Goal: Task Accomplishment & Management: Complete application form

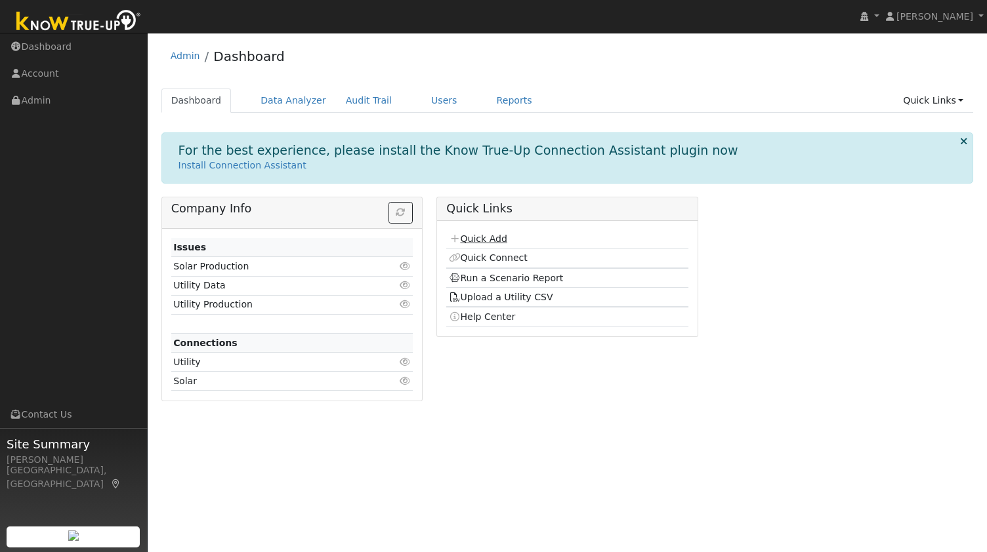
click at [466, 238] on link "Quick Add" at bounding box center [478, 239] width 58 height 10
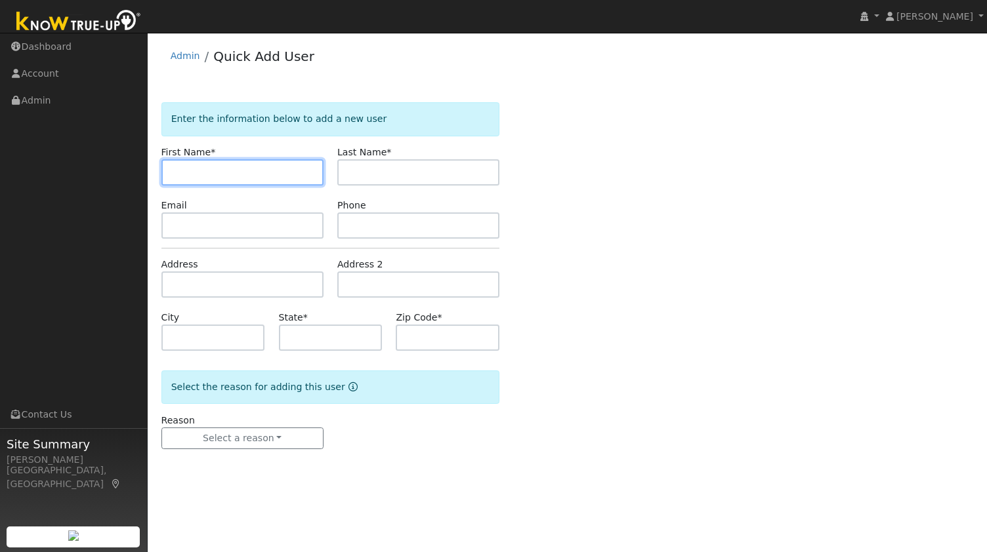
paste input "Alan Turner"
type input "Alan"
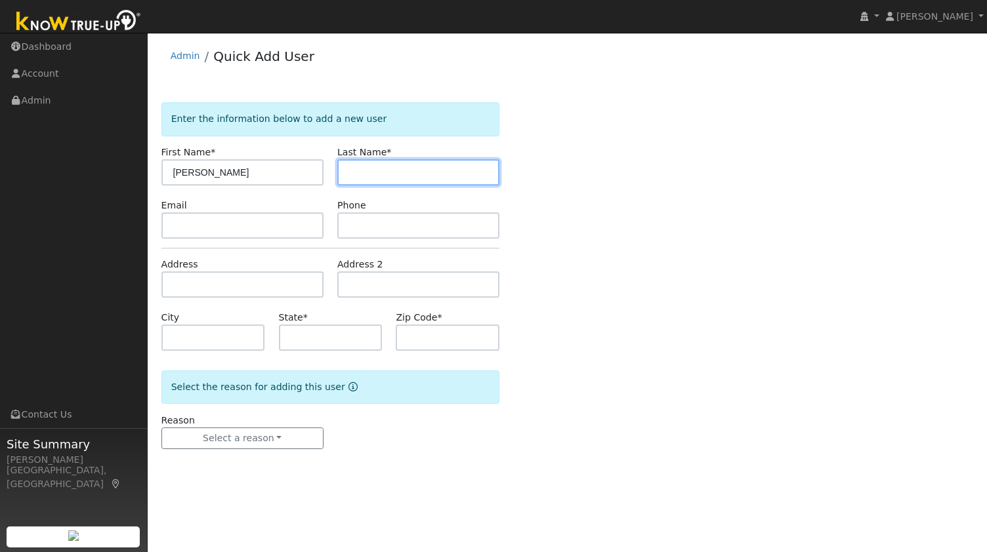
paste input "Turner"
type input "Turner"
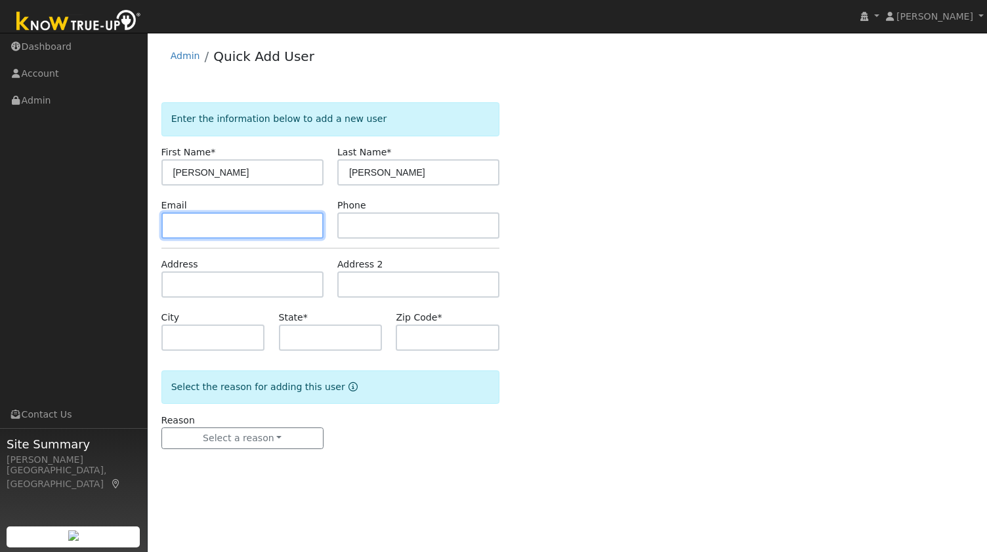
click at [243, 228] on input "text" at bounding box center [242, 226] width 162 height 26
paste input "alan.h.turner@gmail.com"
type input "alan.h.turner@gmail.com"
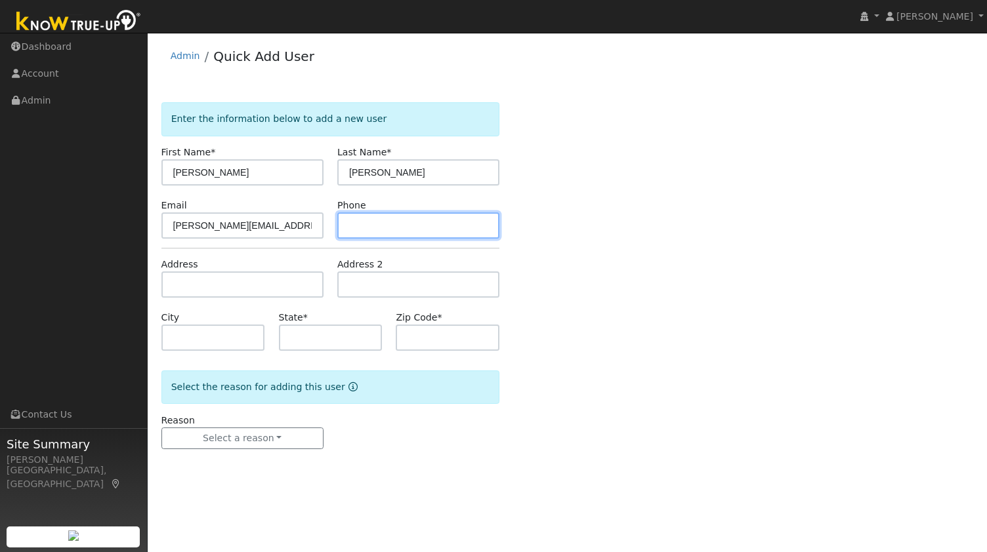
click at [407, 220] on input "text" at bounding box center [418, 226] width 162 height 26
paste input "9259972954"
type input "9259972954"
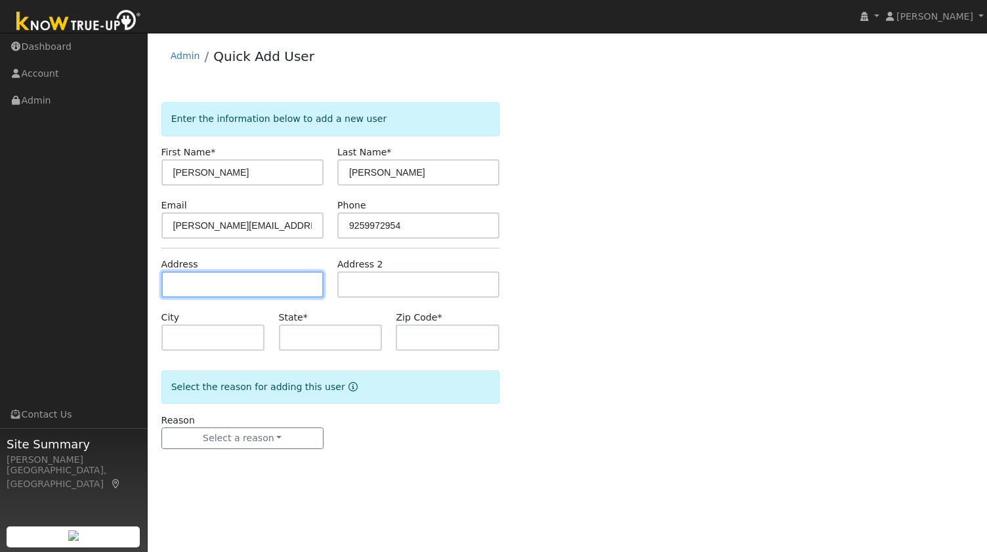
click at [228, 275] on input "text" at bounding box center [242, 285] width 162 height 26
paste input "3776 Norris Canyon Road, San Ramon, California 94583, US"
type input "[STREET_ADDRESS][PERSON_NAME]"
type input "San Ramon"
type input "CA"
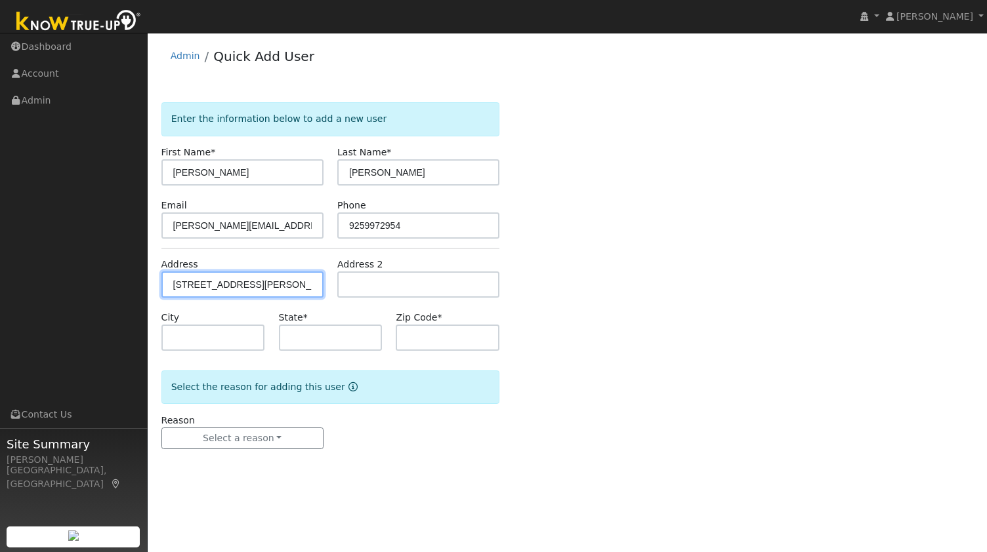
type input "94583"
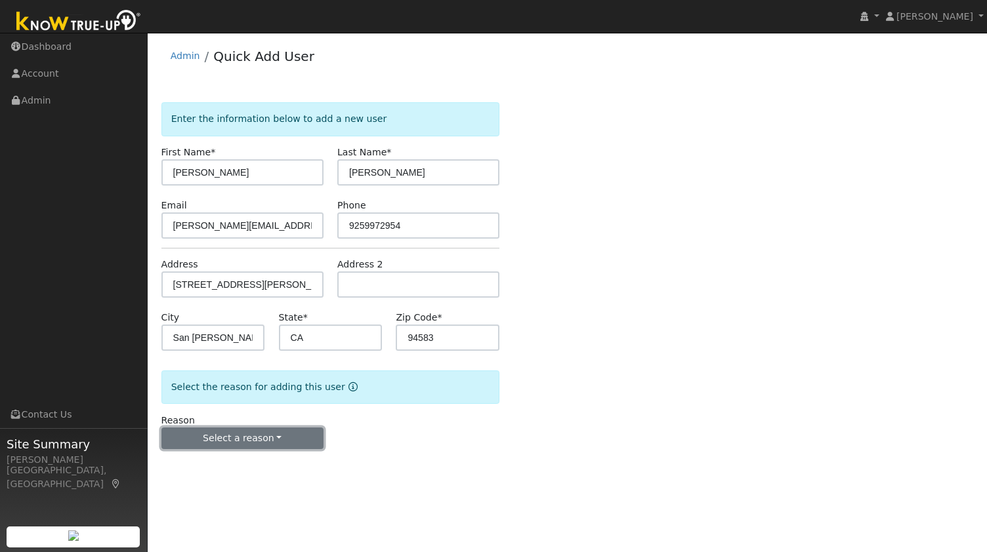
click at [273, 445] on button "Select a reason" at bounding box center [242, 439] width 162 height 22
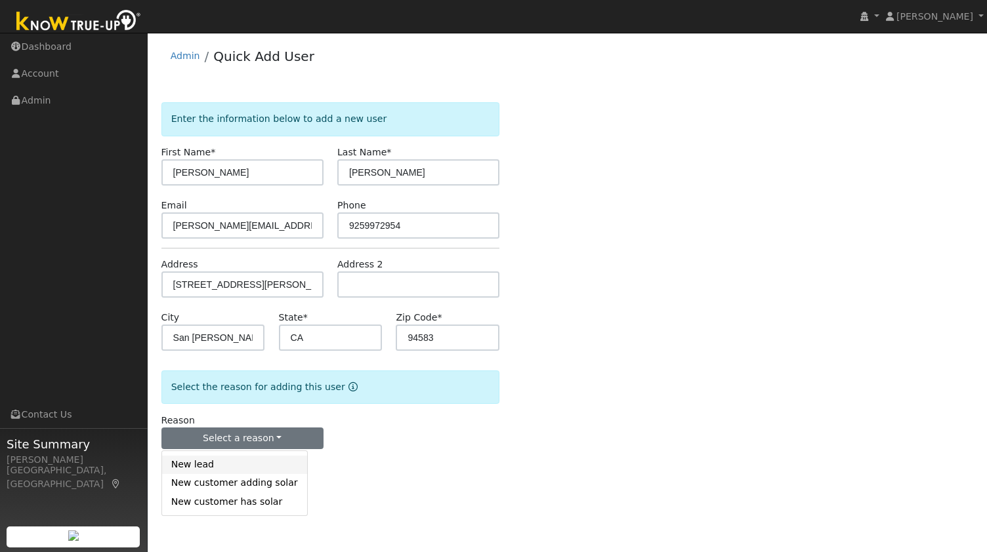
click at [222, 466] on link "New lead" at bounding box center [234, 465] width 145 height 18
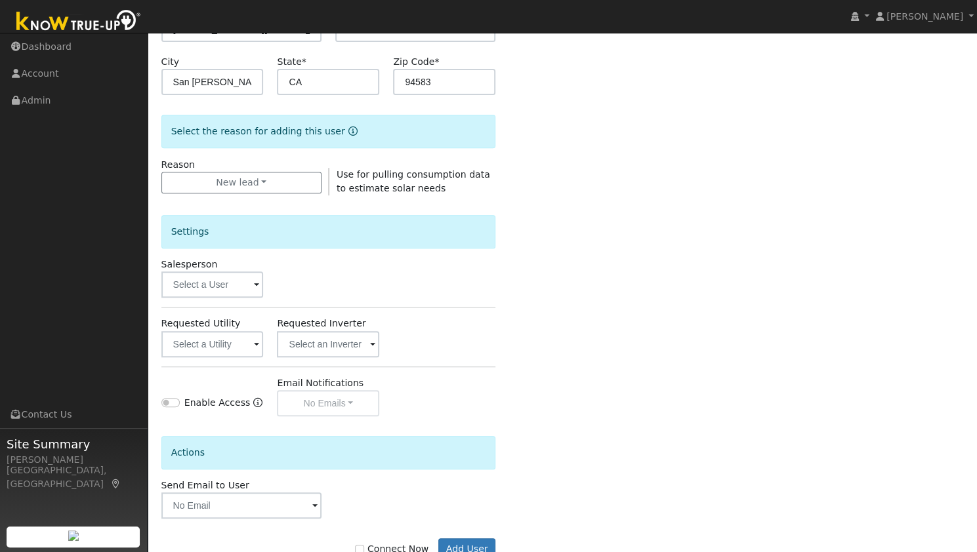
scroll to position [286, 0]
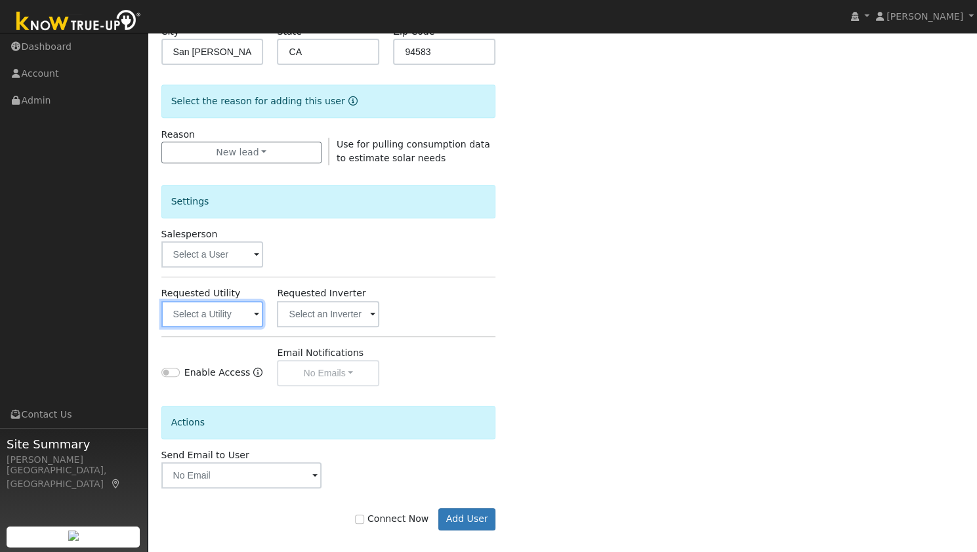
click at [227, 304] on input "text" at bounding box center [212, 314] width 102 height 26
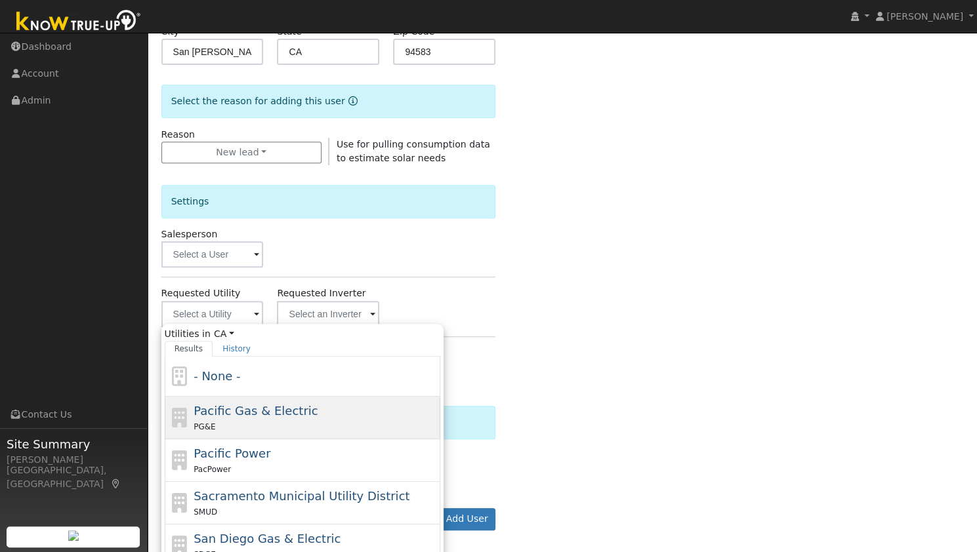
click at [271, 417] on div "Pacific Gas & Electric PG&E" at bounding box center [314, 417] width 243 height 31
type input "Pacific Gas & Electric"
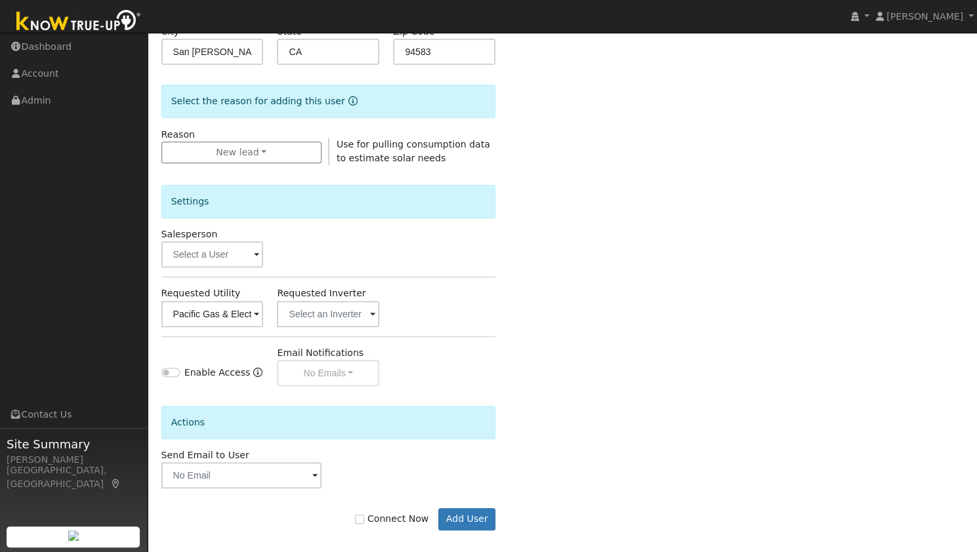
scroll to position [295, 0]
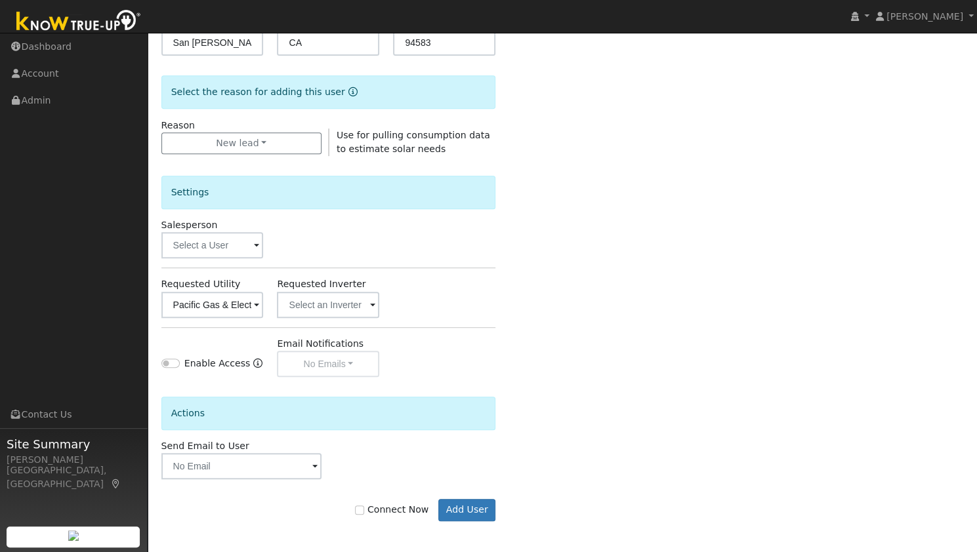
click at [378, 507] on label "Connect Now" at bounding box center [391, 510] width 73 height 14
click at [364, 507] on input "Connect Now" at bounding box center [359, 510] width 9 height 9
checkbox input "true"
click at [468, 506] on button "Add User" at bounding box center [466, 510] width 57 height 22
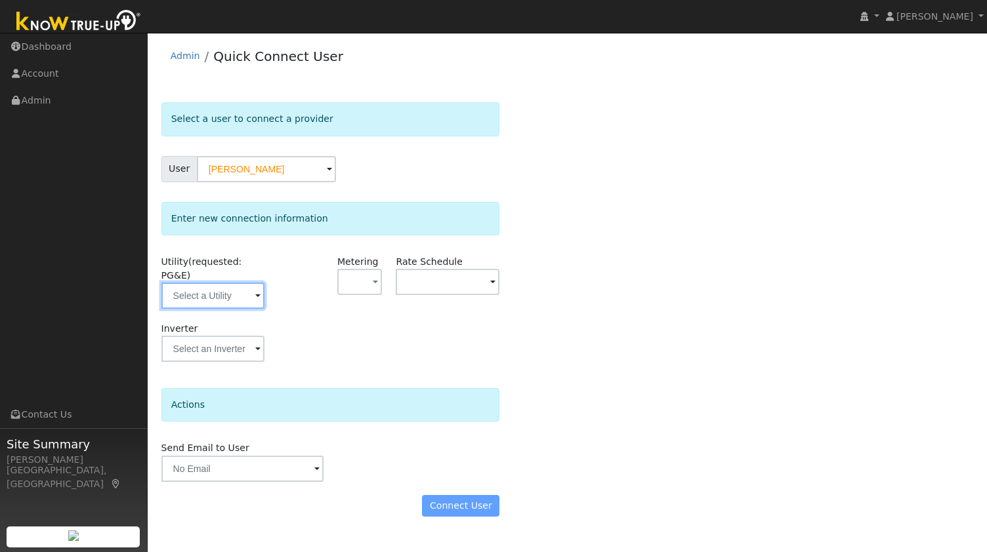
click at [211, 283] on input "text" at bounding box center [213, 296] width 104 height 26
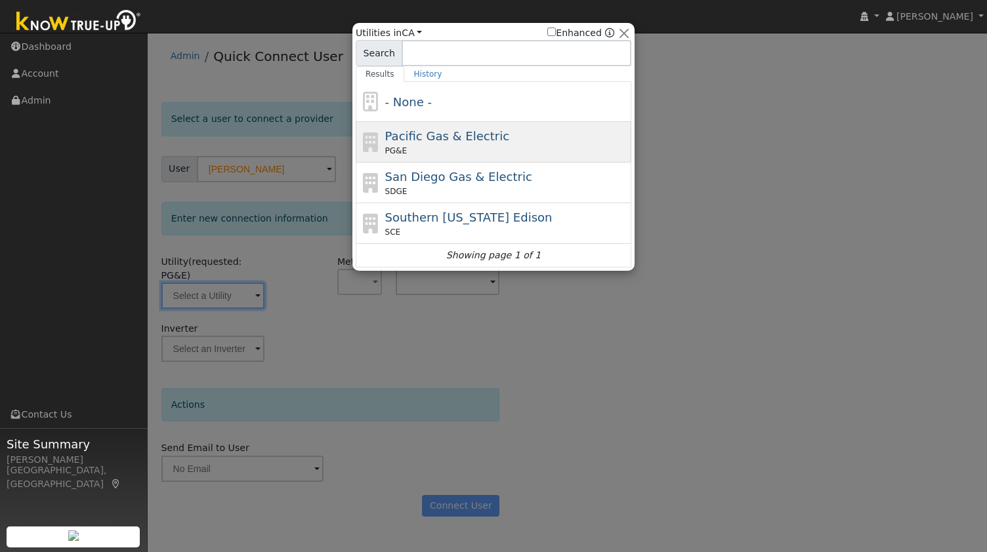
click at [430, 133] on span "Pacific Gas & Electric" at bounding box center [447, 136] width 124 height 14
type input "PG&E"
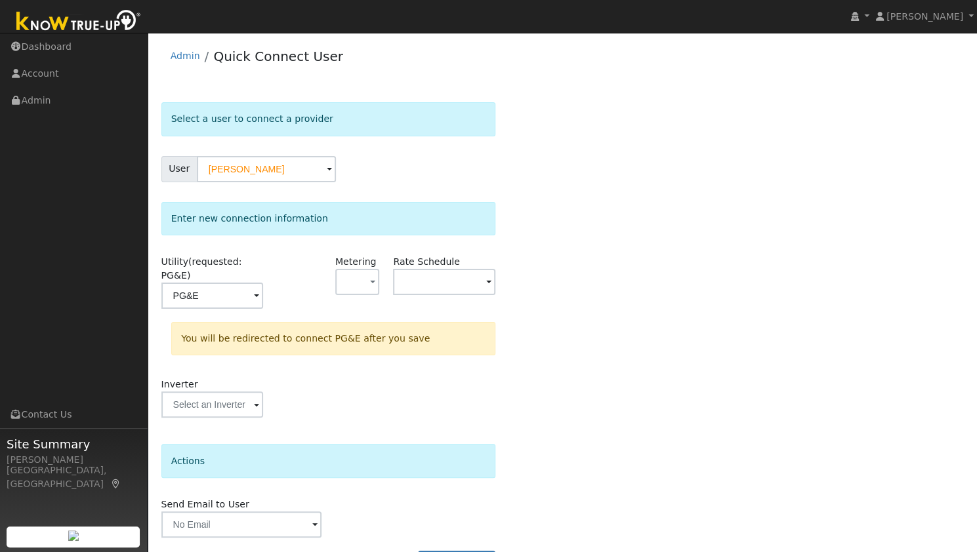
scroll to position [24, 0]
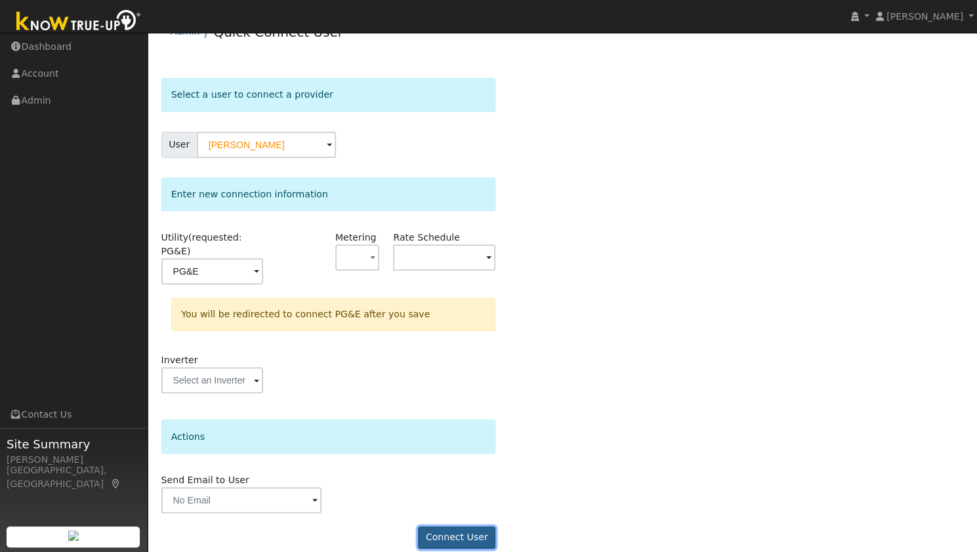
click at [465, 527] on button "Connect User" at bounding box center [456, 538] width 77 height 22
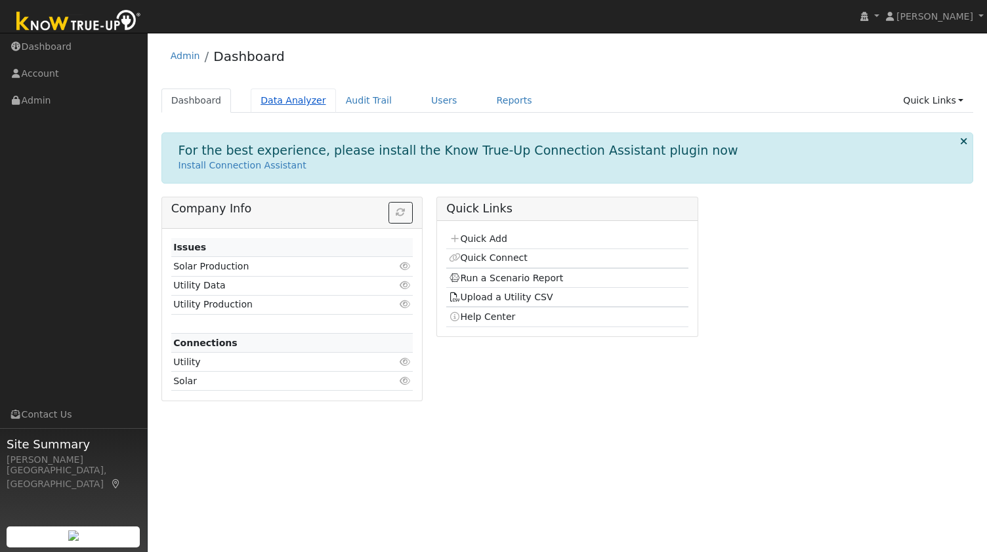
click at [268, 102] on link "Data Analyzer" at bounding box center [293, 101] width 85 height 24
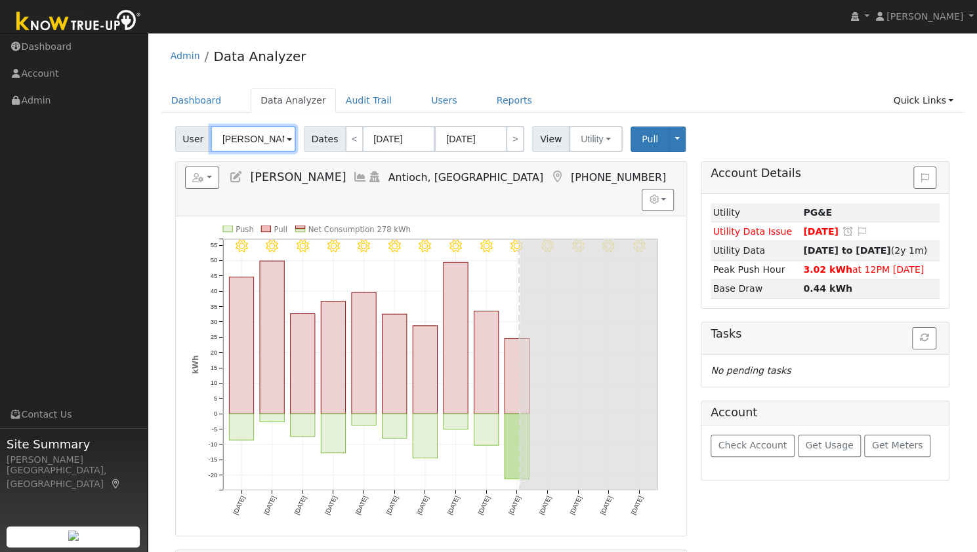
click at [239, 132] on input "[PERSON_NAME]" at bounding box center [253, 139] width 85 height 26
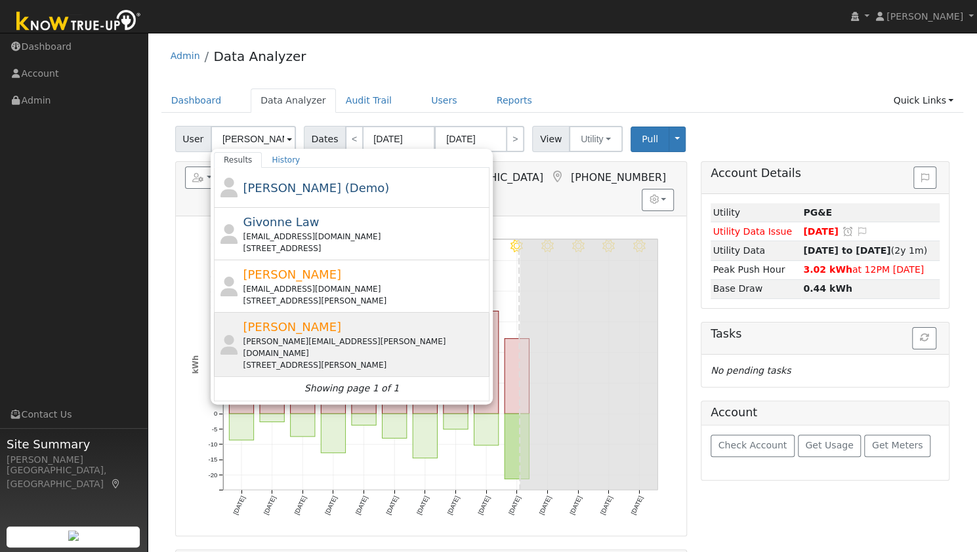
click at [307, 359] on div "[STREET_ADDRESS][PERSON_NAME]" at bounding box center [364, 365] width 243 height 12
type input "[PERSON_NAME]"
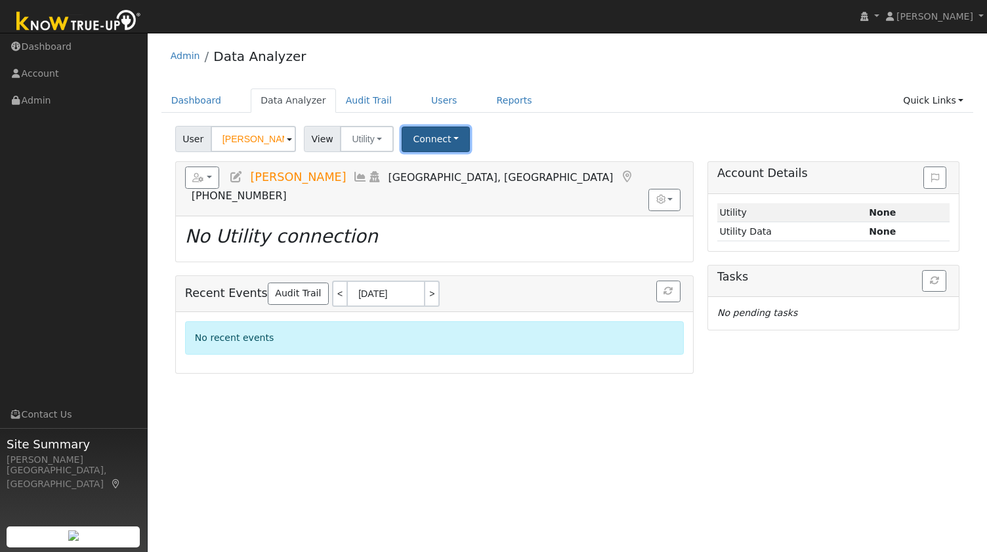
click at [430, 134] on button "Connect" at bounding box center [435, 140] width 68 height 26
click at [436, 168] on link "Select a Provider" at bounding box center [453, 168] width 102 height 18
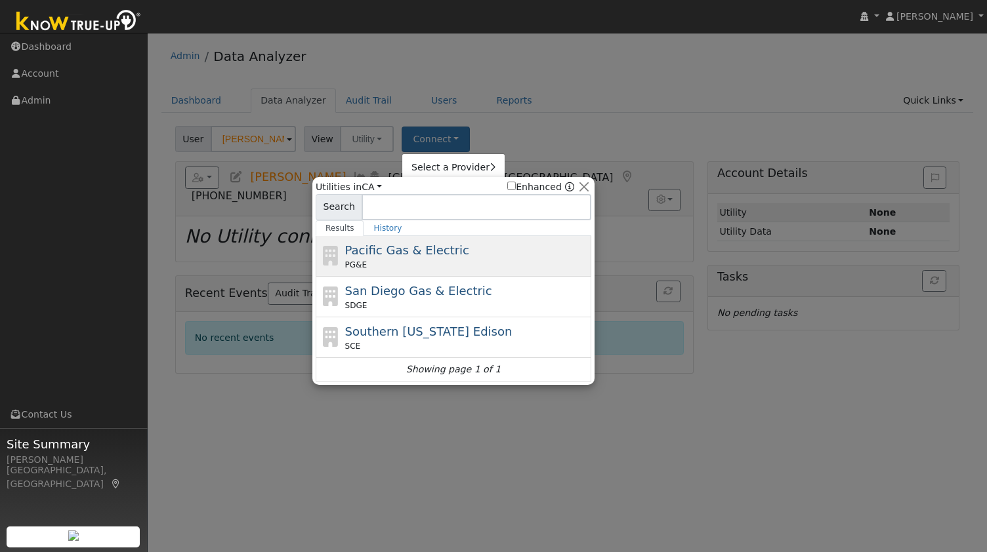
click at [437, 260] on div "PG&E" at bounding box center [466, 265] width 243 height 12
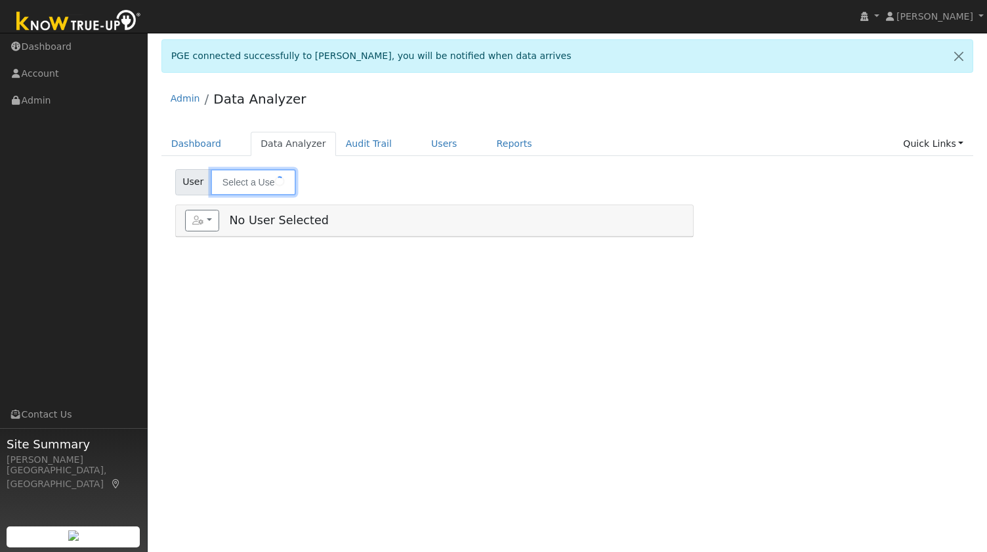
type input "[PERSON_NAME]"
